Goal: Obtain resource: Download file/media

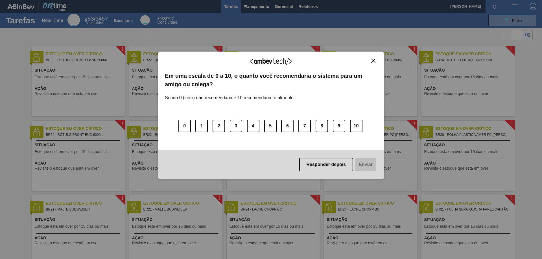
click at [372, 62] on img "Close" at bounding box center [373, 61] width 4 height 4
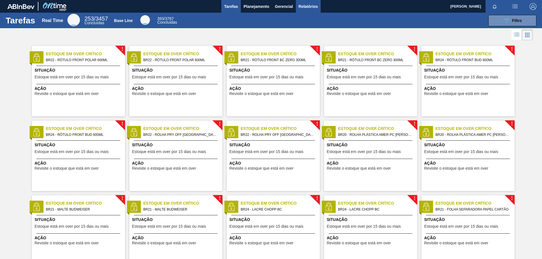
click at [309, 8] on span "Relatórios" at bounding box center [308, 6] width 19 height 7
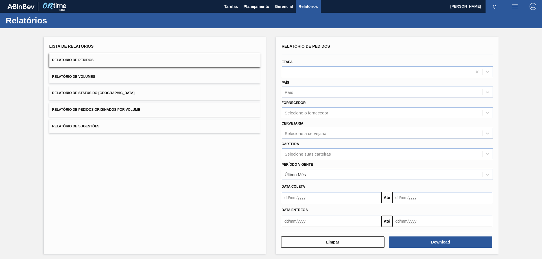
click at [302, 131] on div "Selecione a cervejaria" at bounding box center [306, 133] width 42 height 5
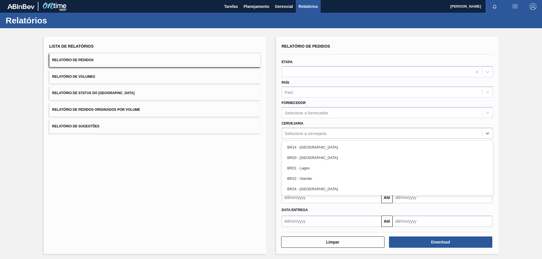
click at [320, 157] on div "BR20 - [GEOGRAPHIC_DATA]" at bounding box center [387, 158] width 211 height 10
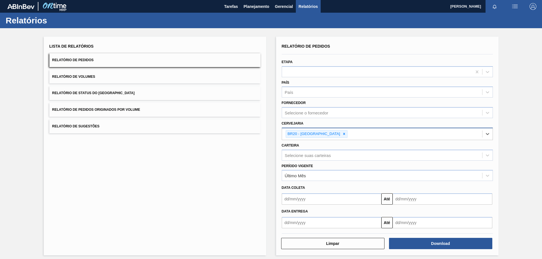
click at [351, 136] on div "BR20 - [GEOGRAPHIC_DATA]" at bounding box center [382, 134] width 200 height 12
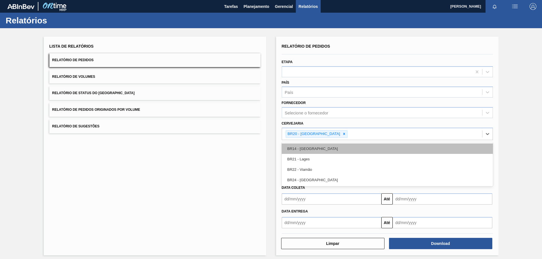
click at [325, 150] on div "BR14 - [GEOGRAPHIC_DATA]" at bounding box center [387, 149] width 211 height 10
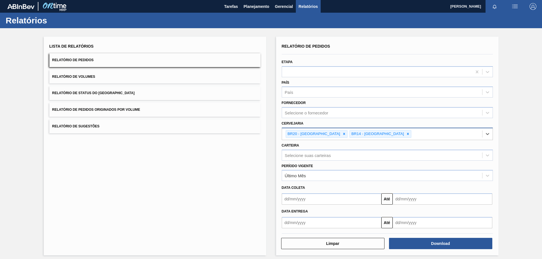
click at [380, 133] on div "BR20 - Sapucaia BR14 - [GEOGRAPHIC_DATA]" at bounding box center [382, 134] width 200 height 12
click at [511, 154] on div "Lista de Relatórios Relatório de Pedidos Relatório de Volumes Relatório de Stat…" at bounding box center [271, 145] width 542 height 234
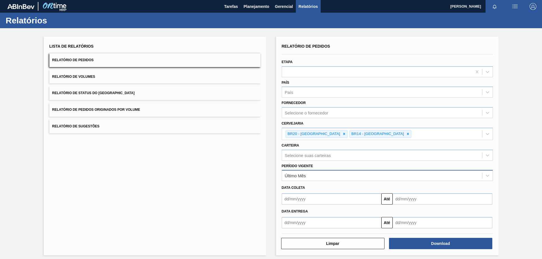
click at [321, 177] on div "Último Mês" at bounding box center [382, 176] width 200 height 8
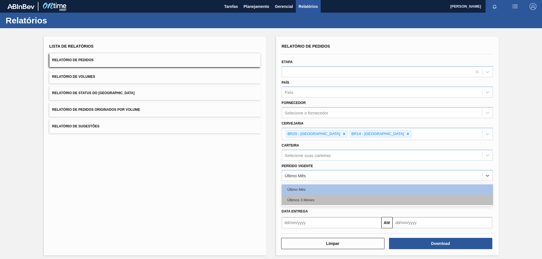
click at [312, 200] on div "Últimos 3 Meses" at bounding box center [387, 200] width 211 height 10
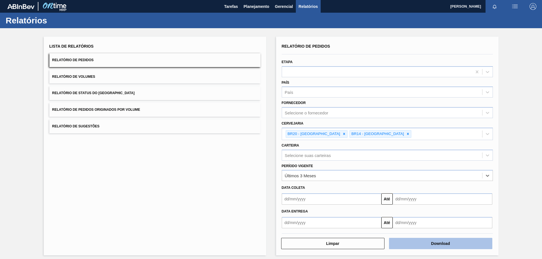
click at [433, 242] on button "Download" at bounding box center [440, 243] width 103 height 11
